Goal: Download file/media

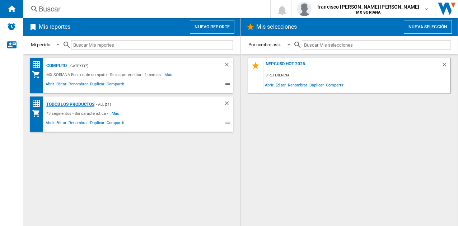
click at [78, 105] on div "Todos los Productos" at bounding box center [70, 104] width 50 height 9
click at [78, 104] on div "Todos los Productos" at bounding box center [70, 104] width 50 height 9
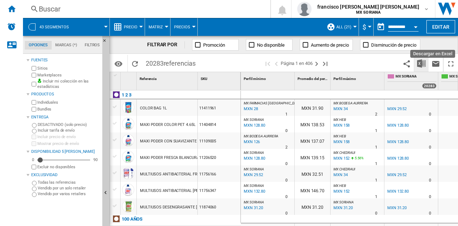
click at [422, 60] on img "Descargar en Excel" at bounding box center [421, 63] width 9 height 9
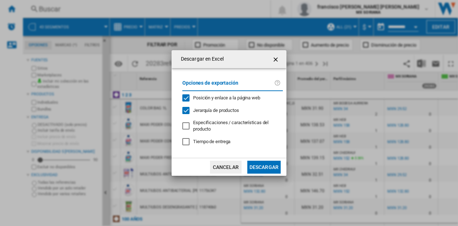
click at [265, 165] on button "Descargar" at bounding box center [263, 167] width 33 height 13
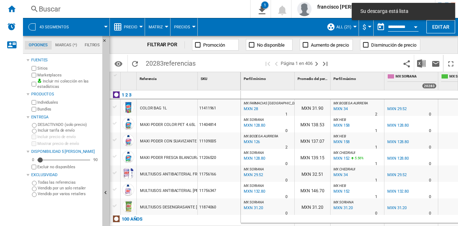
drag, startPoint x: 231, startPoint y: 258, endPoint x: 174, endPoint y: 258, distance: 57.4
drag, startPoint x: 174, startPoint y: 258, endPoint x: 263, endPoint y: 1, distance: 272.1
click at [263, 1] on div "Buscar [GEOGRAPHIC_DATA] 0 1 Todos los Productos [Matriz de precios] Borrar tod…" at bounding box center [240, 9] width 435 height 18
